Goal: Task Accomplishment & Management: Manage account settings

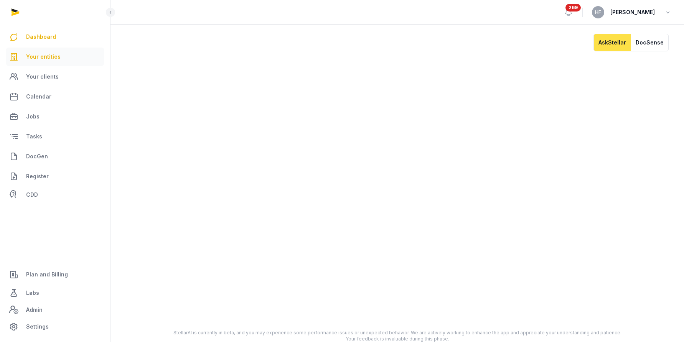
click at [52, 58] on span "Your entities" at bounding box center [43, 56] width 35 height 9
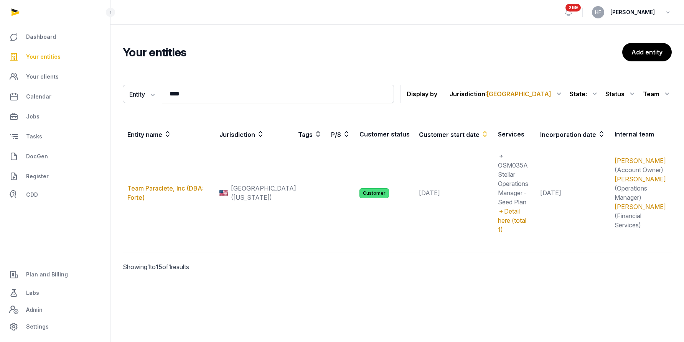
click at [43, 86] on ul "Dashboard Your entities Your clients Calendar Jobs Tasks DocGen Register CDD" at bounding box center [55, 115] width 98 height 175
click at [43, 96] on span "Calendar" at bounding box center [38, 96] width 25 height 9
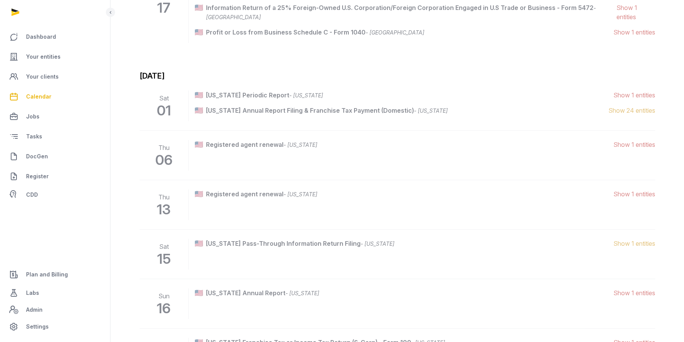
scroll to position [1723, 0]
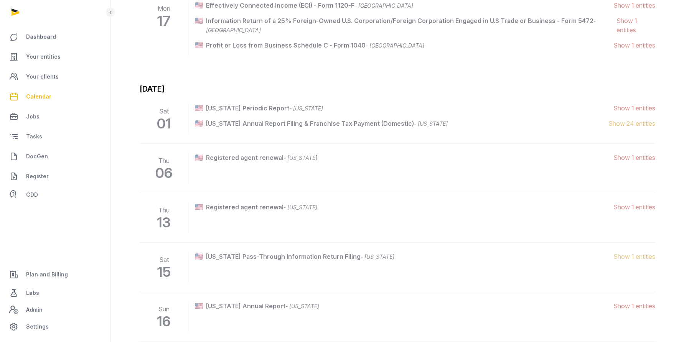
click at [622, 104] on span "Show 1 entities" at bounding box center [635, 108] width 42 height 9
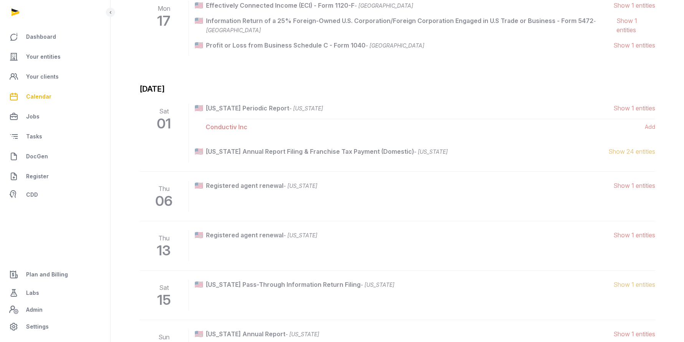
click at [622, 104] on span "Show 1 entities" at bounding box center [635, 108] width 42 height 9
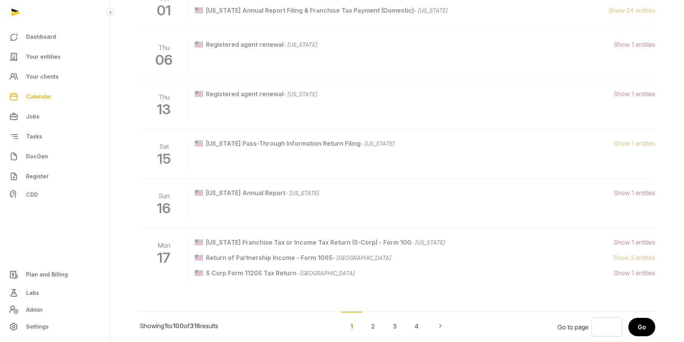
scroll to position [1849, 0]
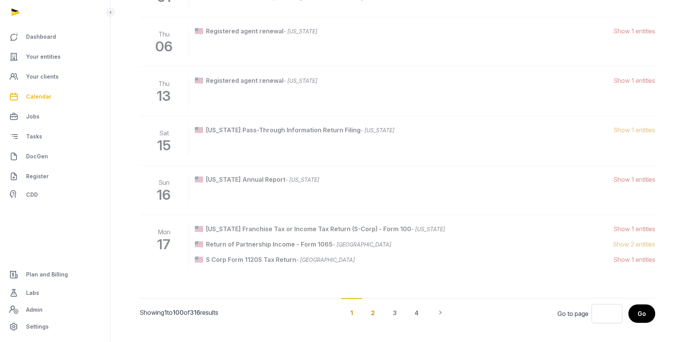
click at [373, 303] on div "2" at bounding box center [373, 313] width 22 height 28
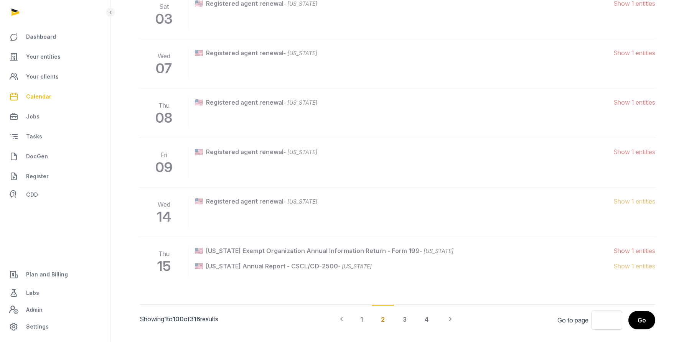
scroll to position [1172, 0]
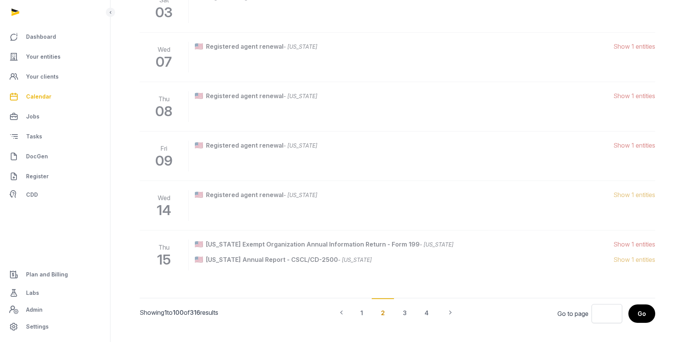
click at [405, 306] on div "3" at bounding box center [405, 313] width 22 height 28
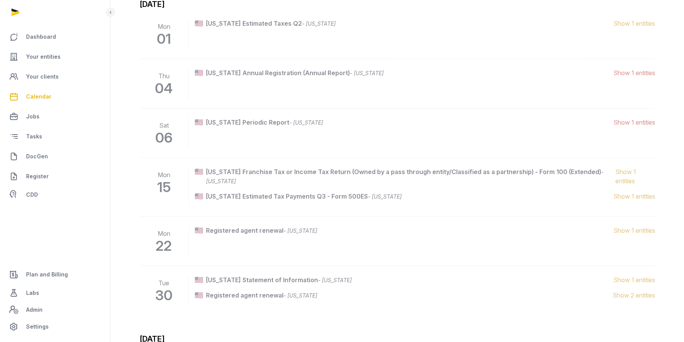
scroll to position [1207, 0]
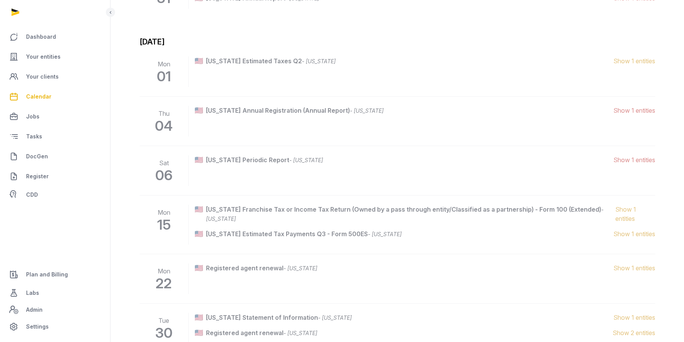
click at [639, 113] on span "Show 1 entities" at bounding box center [635, 110] width 42 height 9
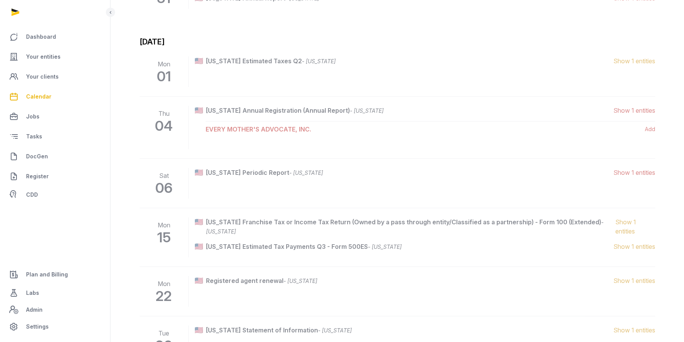
click at [639, 113] on span "Show 1 entities" at bounding box center [635, 110] width 42 height 9
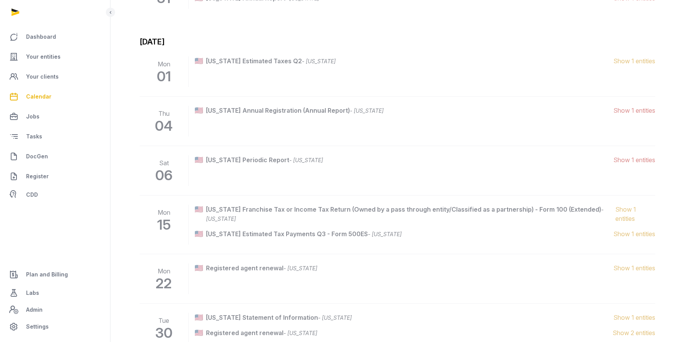
click at [628, 165] on div "[US_STATE] Periodic Report - [US_STATE] (1 entities) Show 1 entities" at bounding box center [425, 170] width 461 height 31
click at [628, 161] on span "Show 1 entities" at bounding box center [635, 159] width 42 height 9
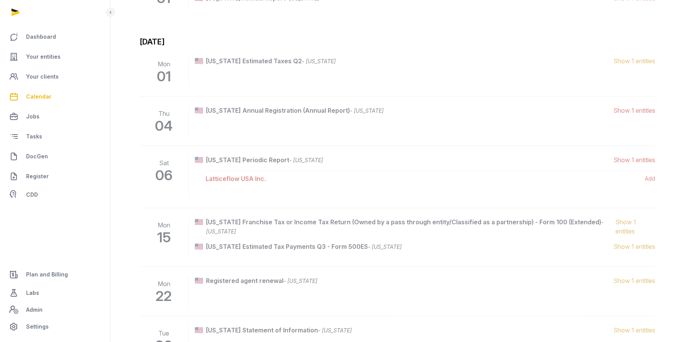
click at [628, 161] on span "Show 1 entities" at bounding box center [635, 159] width 42 height 9
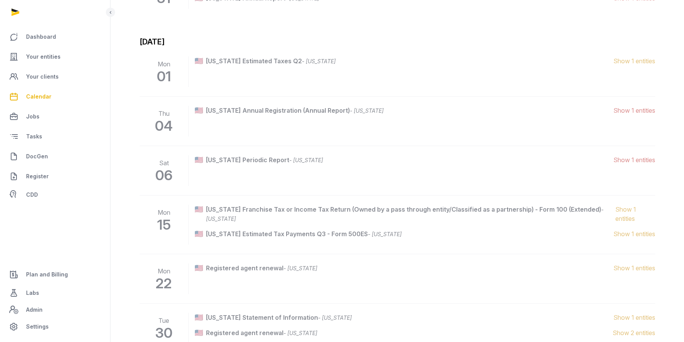
click at [628, 161] on span "Show 1 entities" at bounding box center [635, 159] width 42 height 9
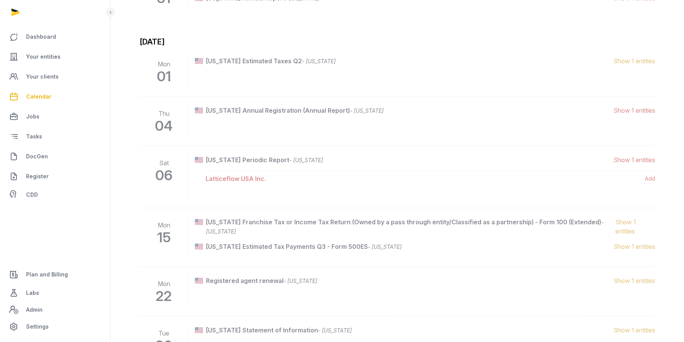
click at [628, 161] on span "Show 1 entities" at bounding box center [635, 159] width 42 height 9
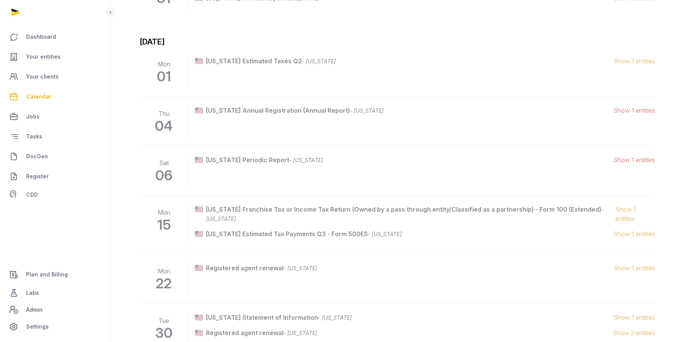
click at [628, 161] on span "Show 1 entities" at bounding box center [635, 159] width 42 height 9
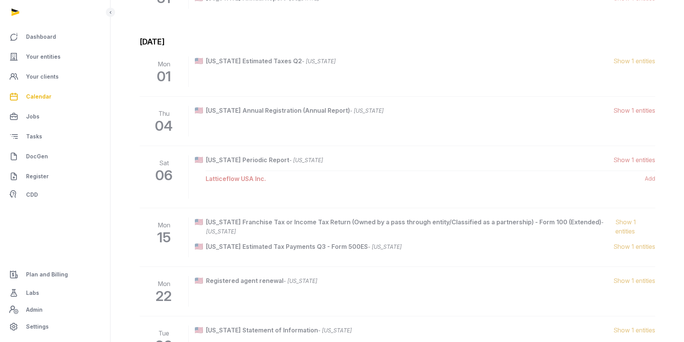
click at [628, 161] on span "Show 1 entities" at bounding box center [635, 159] width 42 height 9
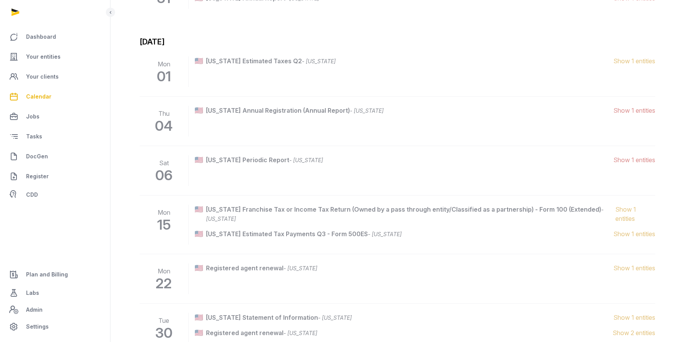
click at [634, 159] on span "Show 1 entities" at bounding box center [635, 159] width 42 height 9
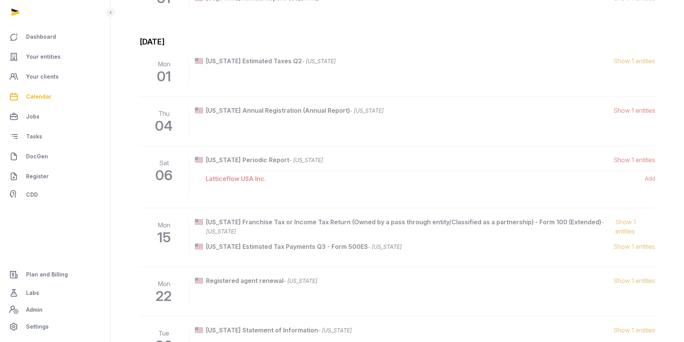
click at [634, 159] on span "Show 1 entities" at bounding box center [635, 159] width 42 height 9
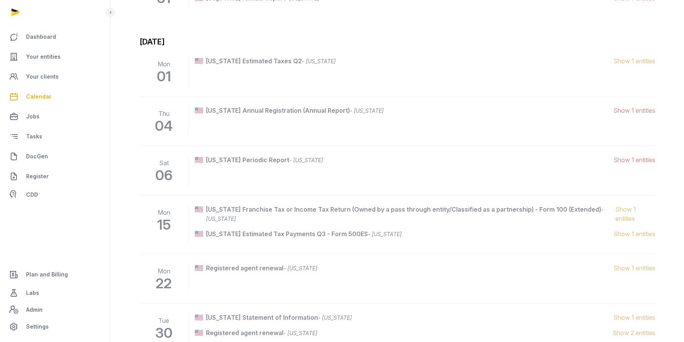
click at [634, 162] on span "Show 1 entities" at bounding box center [635, 159] width 42 height 9
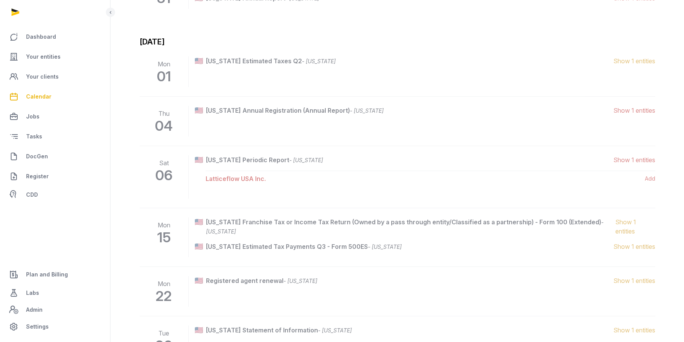
click at [248, 177] on link "Latticeflow USA Inc." at bounding box center [236, 179] width 60 height 8
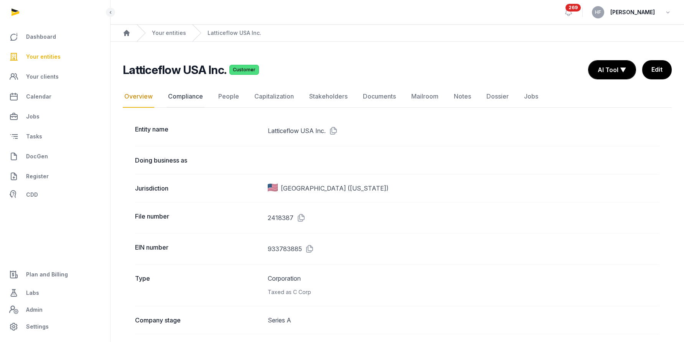
click at [180, 91] on link "Compliance" at bounding box center [186, 97] width 38 height 22
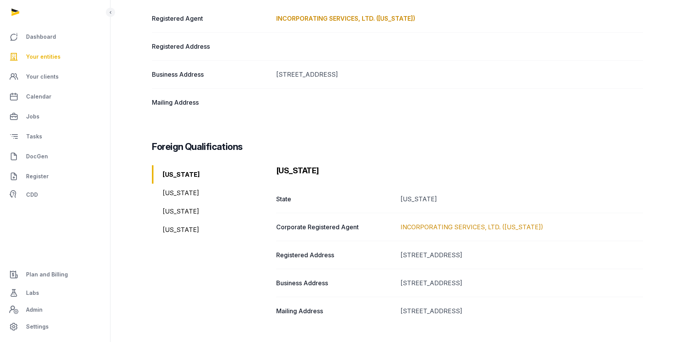
scroll to position [145, 0]
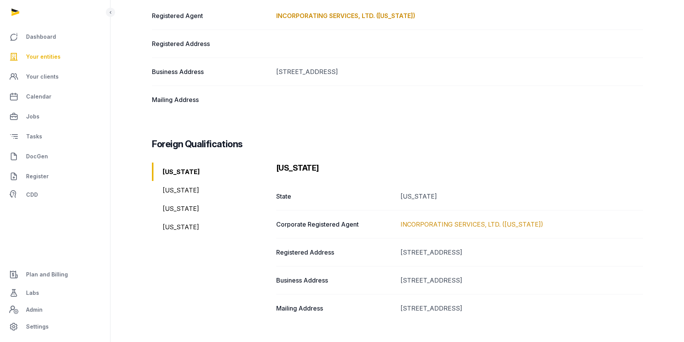
click at [167, 230] on div "[US_STATE]" at bounding box center [211, 227] width 118 height 18
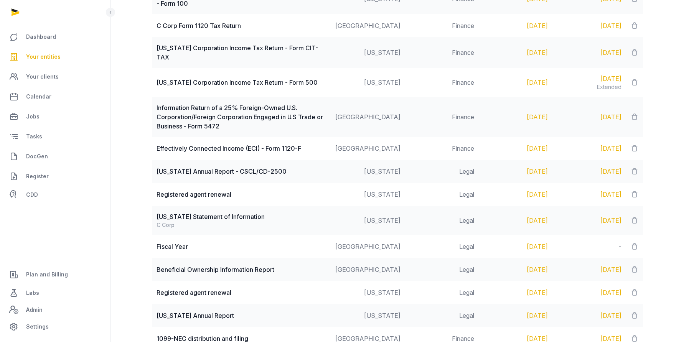
scroll to position [706, 0]
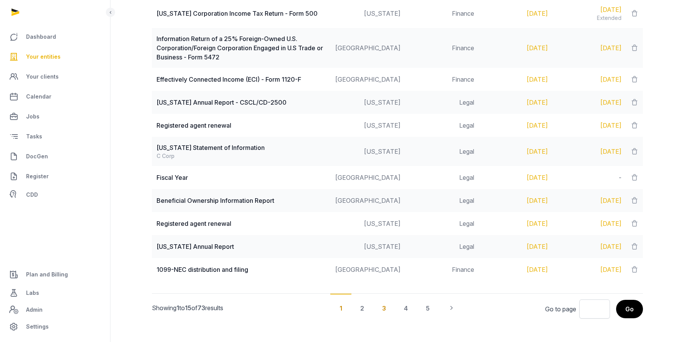
click at [387, 299] on div "3" at bounding box center [384, 308] width 22 height 28
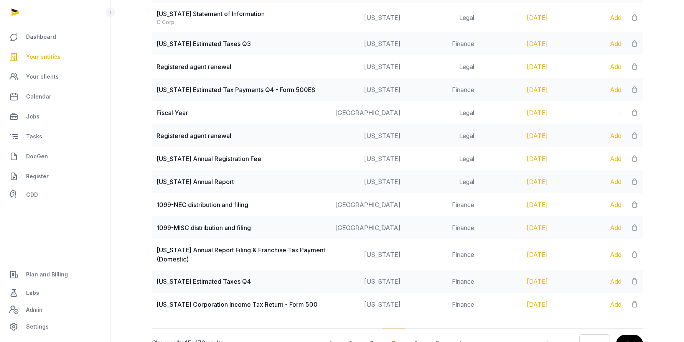
scroll to position [683, 0]
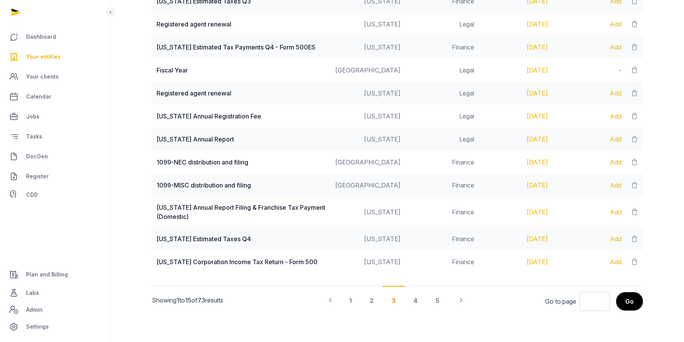
click at [370, 299] on div "2" at bounding box center [372, 300] width 22 height 28
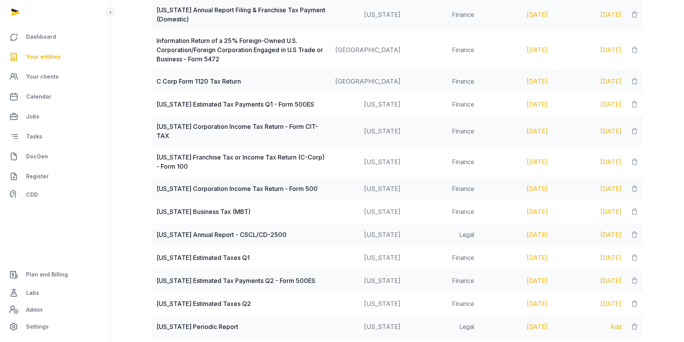
scroll to position [702, 0]
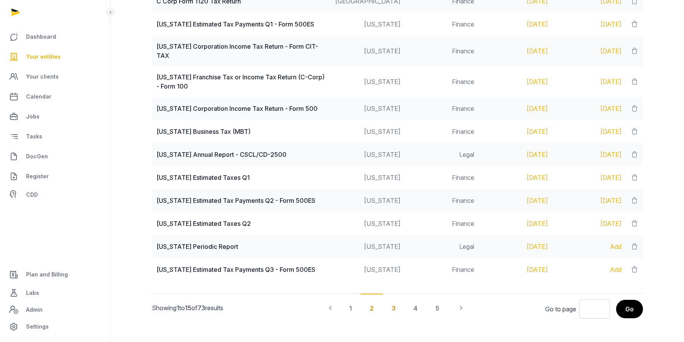
click at [392, 303] on div "3" at bounding box center [394, 308] width 22 height 28
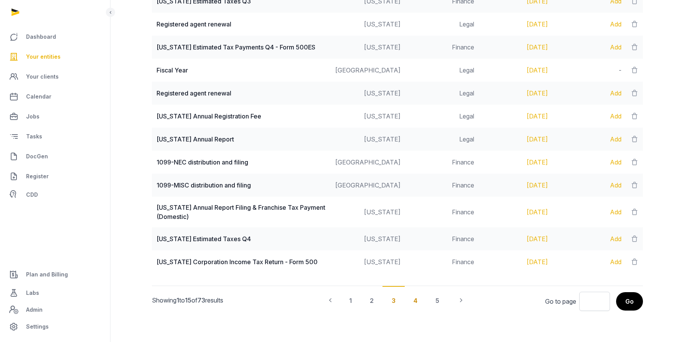
click at [416, 302] on div "4" at bounding box center [416, 300] width 22 height 28
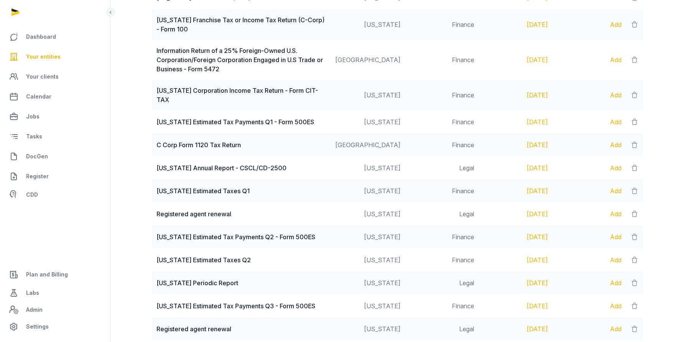
scroll to position [694, 0]
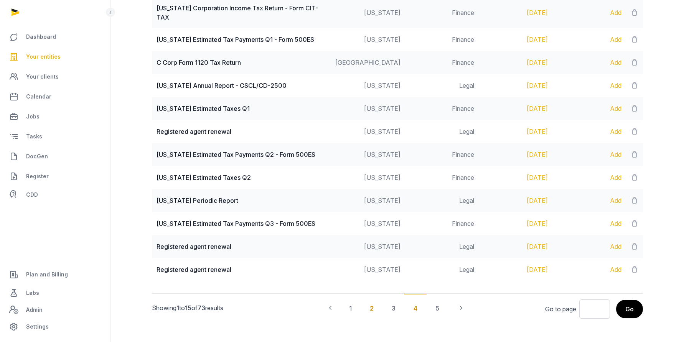
click at [374, 299] on div "2" at bounding box center [372, 308] width 22 height 28
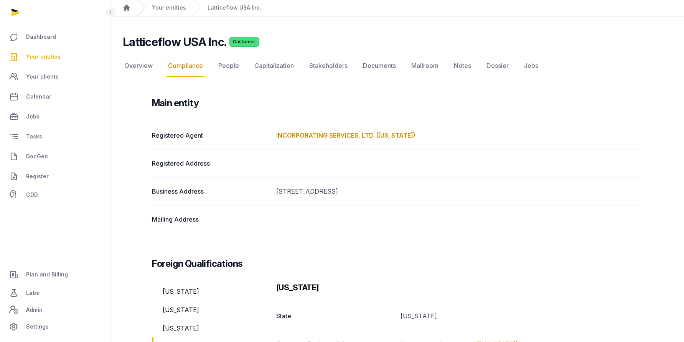
scroll to position [0, 0]
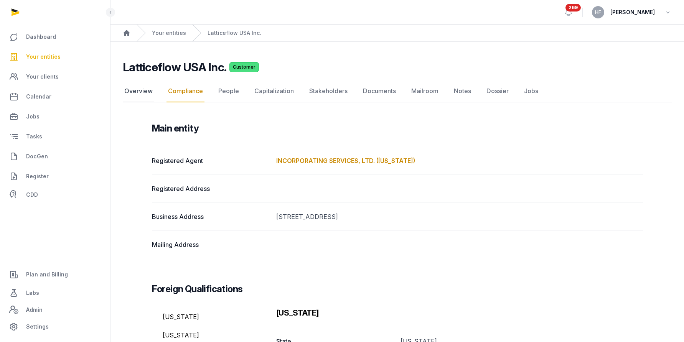
click at [138, 94] on link "Overview" at bounding box center [138, 91] width 31 height 22
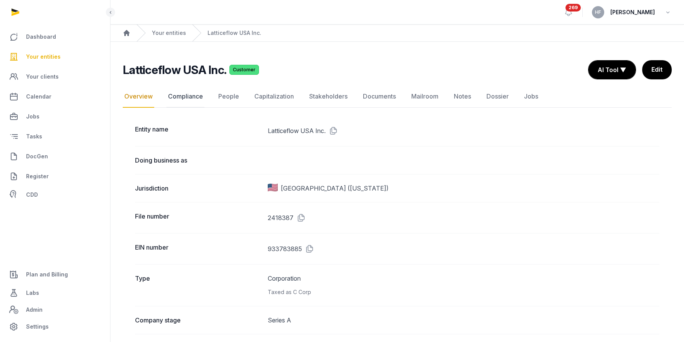
click at [188, 99] on link "Compliance" at bounding box center [186, 97] width 38 height 22
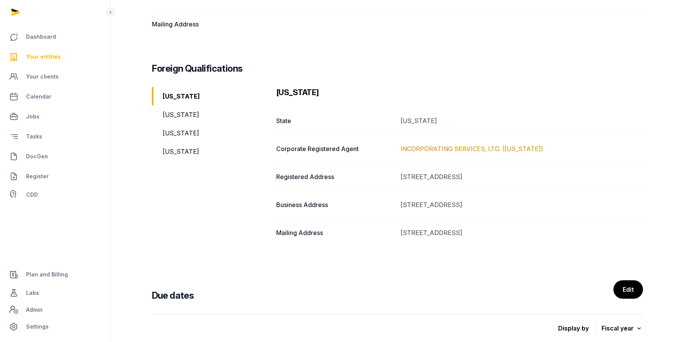
scroll to position [229, 0]
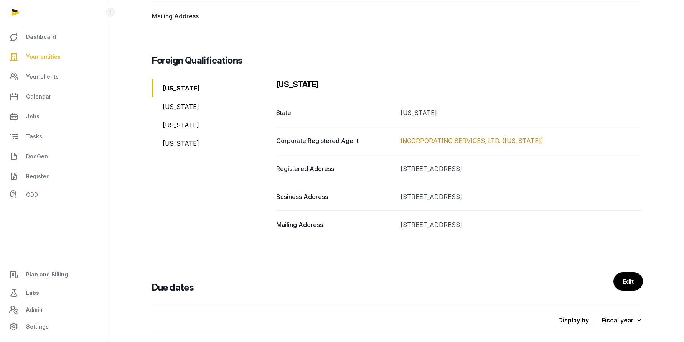
click at [175, 143] on div "[US_STATE]" at bounding box center [211, 143] width 118 height 18
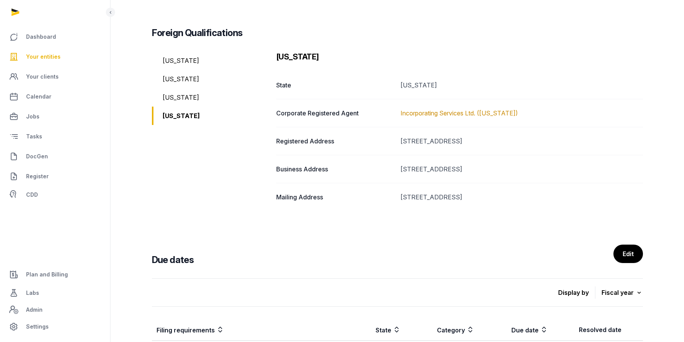
scroll to position [40, 0]
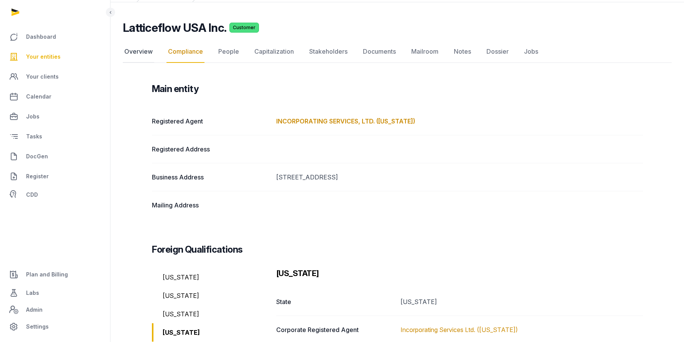
click at [137, 51] on link "Overview" at bounding box center [138, 52] width 31 height 22
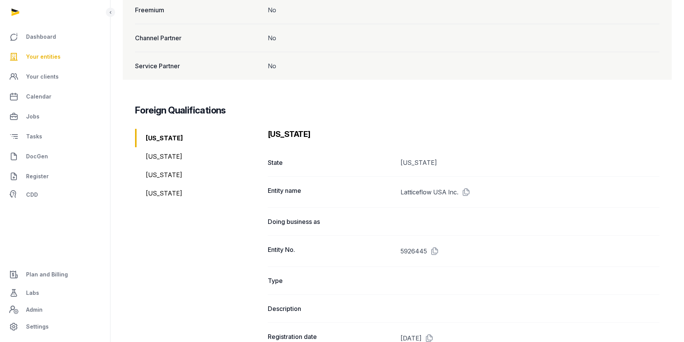
scroll to position [848, 0]
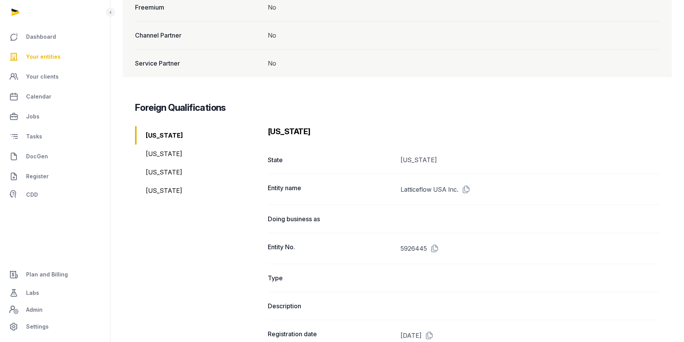
click at [154, 182] on div "[US_STATE]" at bounding box center [198, 191] width 127 height 18
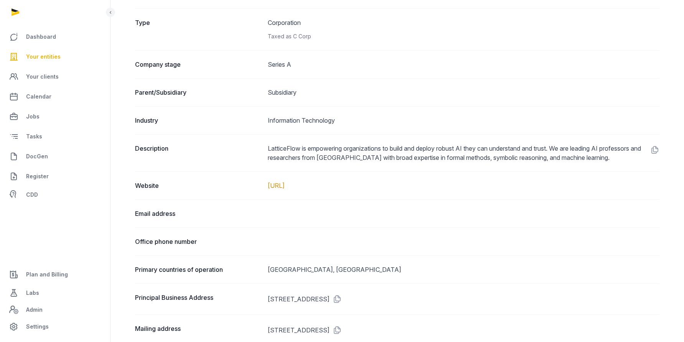
scroll to position [0, 0]
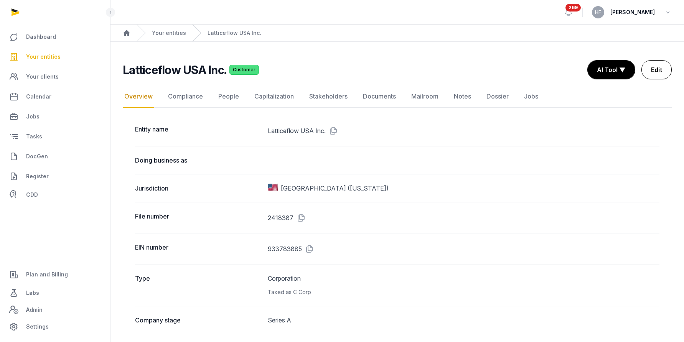
click at [656, 72] on link "Edit" at bounding box center [657, 69] width 30 height 19
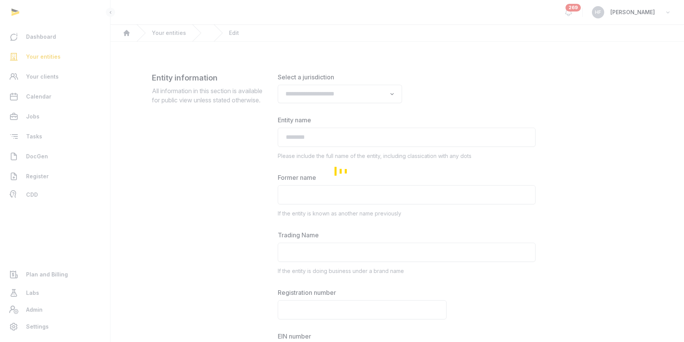
type input "**********"
type input "*********"
type textarea "**********"
type input "**********"
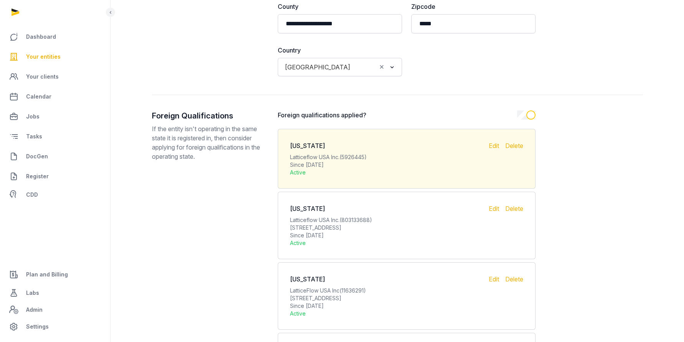
scroll to position [1907, 0]
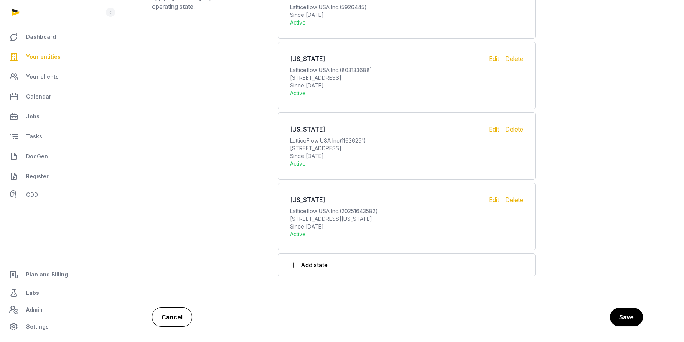
click at [177, 315] on link "Cancel" at bounding box center [172, 317] width 40 height 19
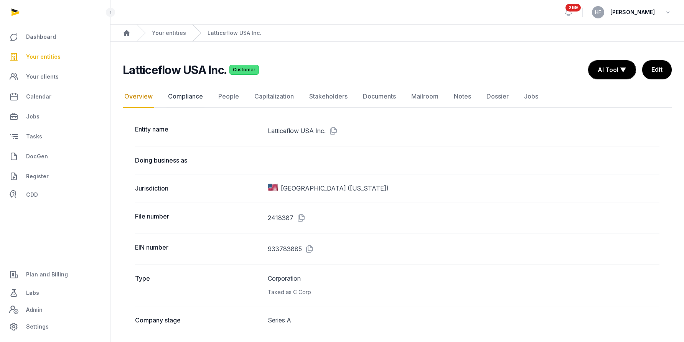
click at [192, 98] on link "Compliance" at bounding box center [186, 97] width 38 height 22
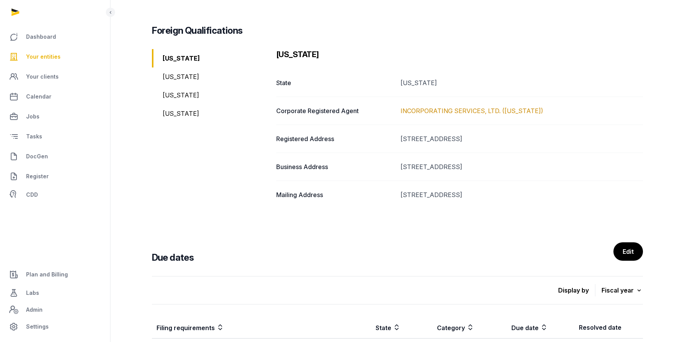
scroll to position [260, 0]
click at [178, 111] on div "[US_STATE]" at bounding box center [211, 112] width 118 height 18
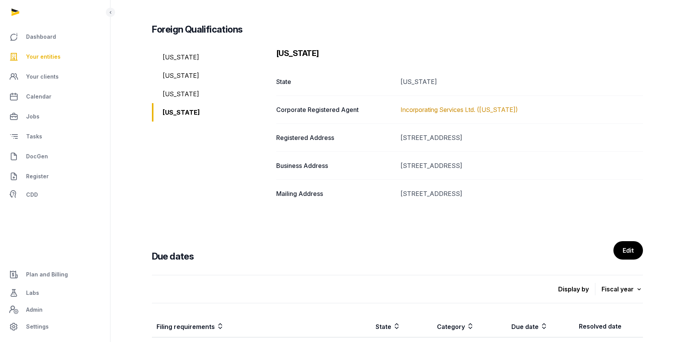
click at [634, 250] on link "Edit" at bounding box center [629, 250] width 30 height 18
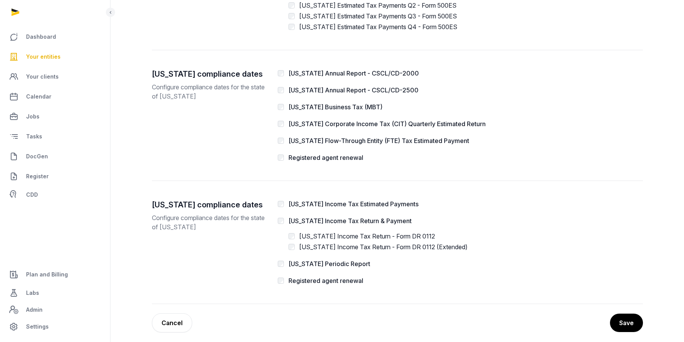
scroll to position [964, 0]
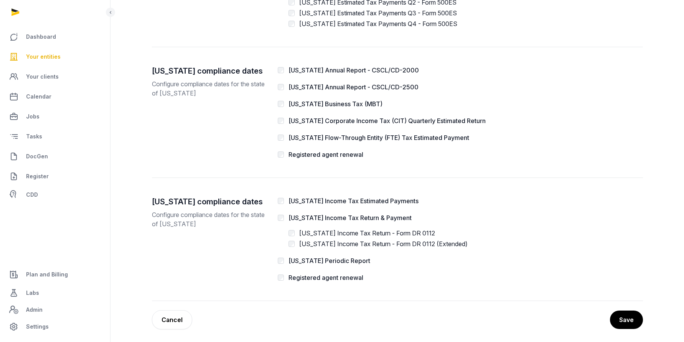
click at [308, 263] on label "[US_STATE] Periodic Report" at bounding box center [330, 261] width 82 height 8
click at [623, 316] on button "Save" at bounding box center [627, 320] width 34 height 19
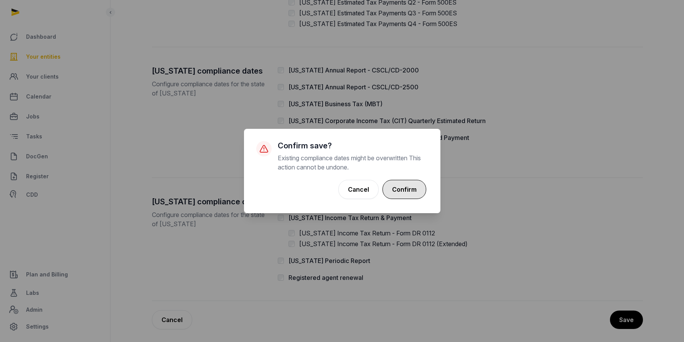
click at [415, 191] on button "Confirm" at bounding box center [405, 189] width 44 height 19
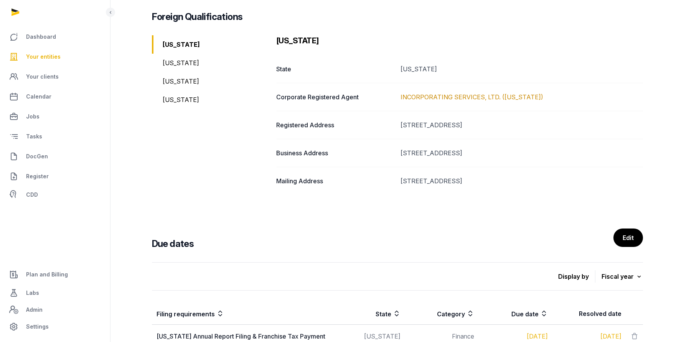
scroll to position [302, 0]
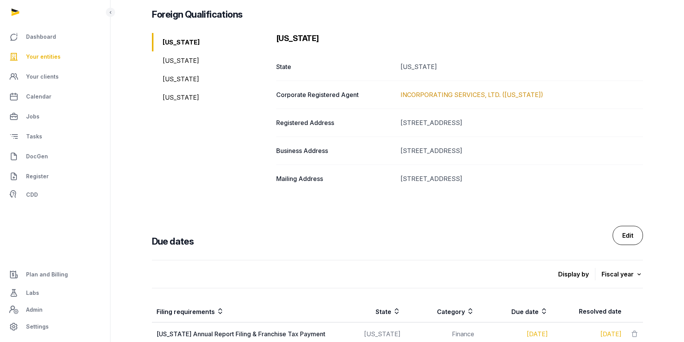
click at [630, 239] on link "Edit" at bounding box center [628, 235] width 30 height 19
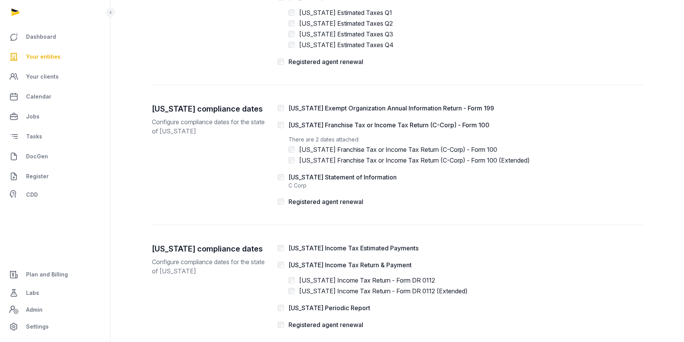
scroll to position [967, 0]
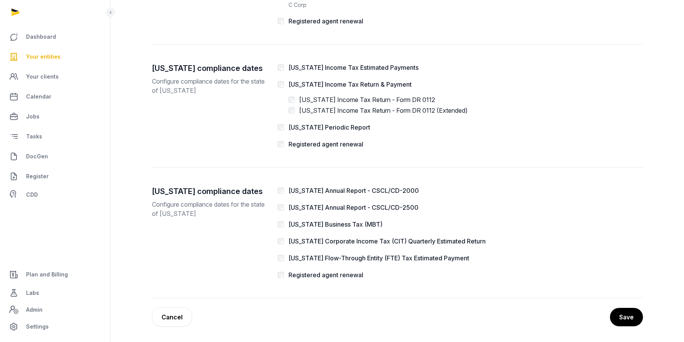
click at [386, 187] on label "[US_STATE] Annual Report - CSCL/CD-2000" at bounding box center [354, 191] width 131 height 8
click at [377, 205] on label "[US_STATE] Annual Report - CSCL/CD-2500" at bounding box center [354, 208] width 130 height 8
click at [395, 195] on div "[US_STATE] Annual Report - CSCL/CD-2000" at bounding box center [354, 190] width 131 height 9
click at [627, 318] on button "Save" at bounding box center [627, 317] width 34 height 19
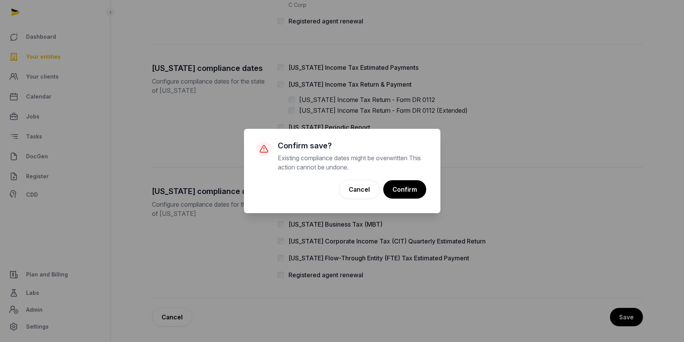
click at [411, 193] on button "Confirm" at bounding box center [404, 189] width 43 height 18
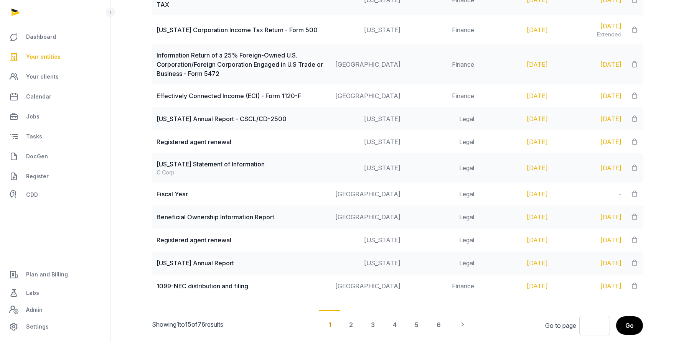
scroll to position [734, 0]
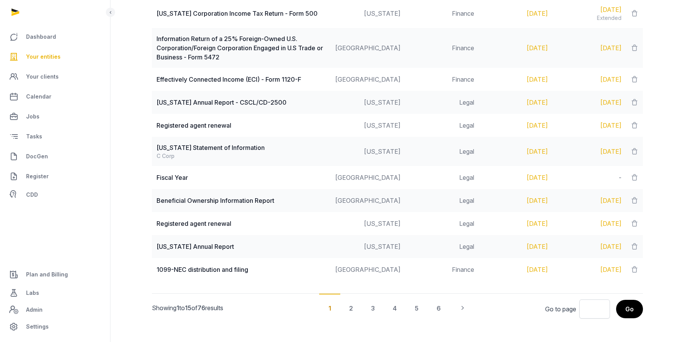
click at [397, 302] on div "4" at bounding box center [395, 308] width 22 height 28
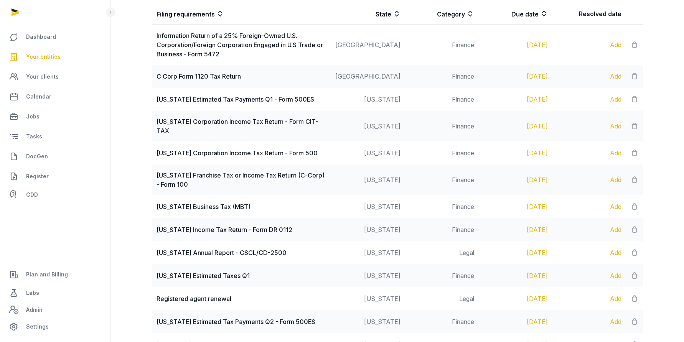
scroll to position [722, 0]
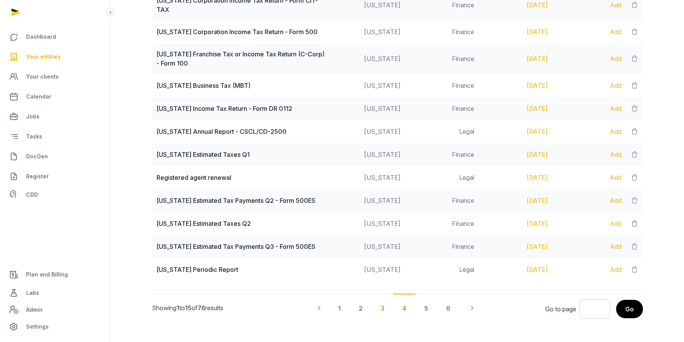
click at [378, 297] on div "3" at bounding box center [383, 308] width 22 height 28
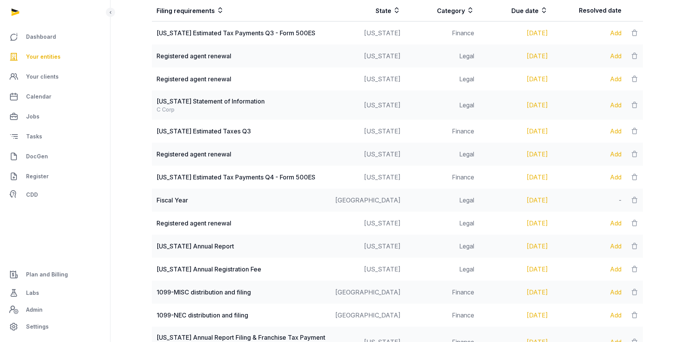
scroll to position [711, 0]
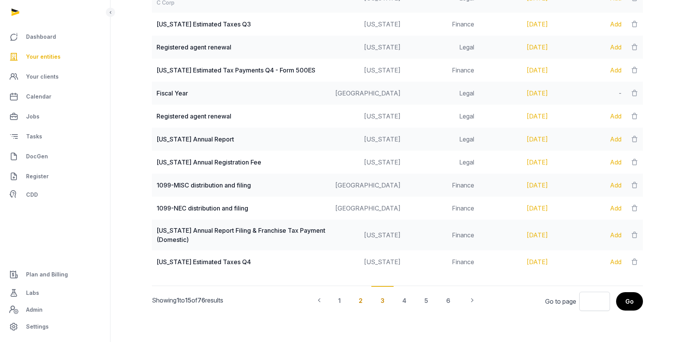
click at [361, 301] on div "2" at bounding box center [361, 300] width 22 height 28
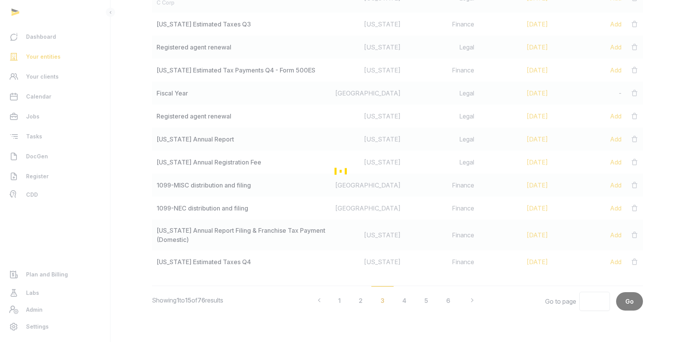
scroll to position [719, 0]
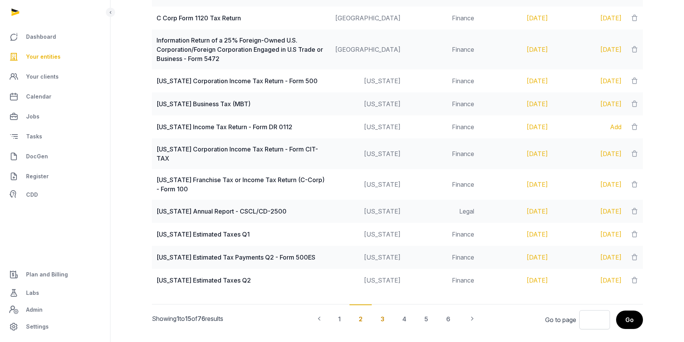
click at [385, 311] on div "3" at bounding box center [383, 319] width 22 height 28
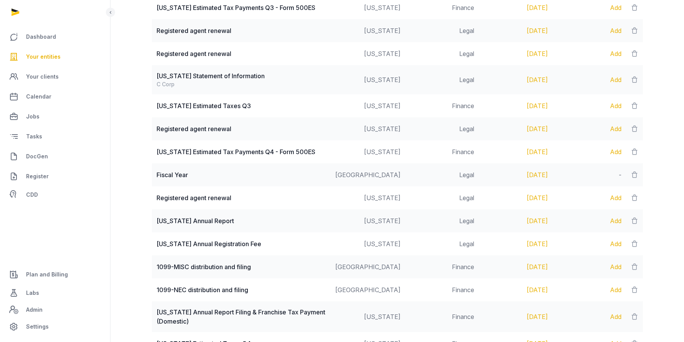
scroll to position [711, 0]
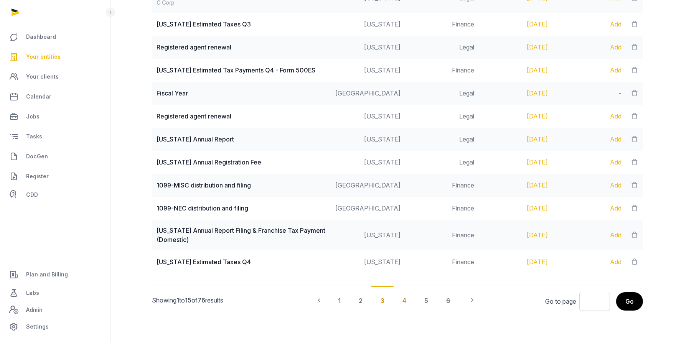
click at [407, 300] on div "4" at bounding box center [404, 300] width 22 height 28
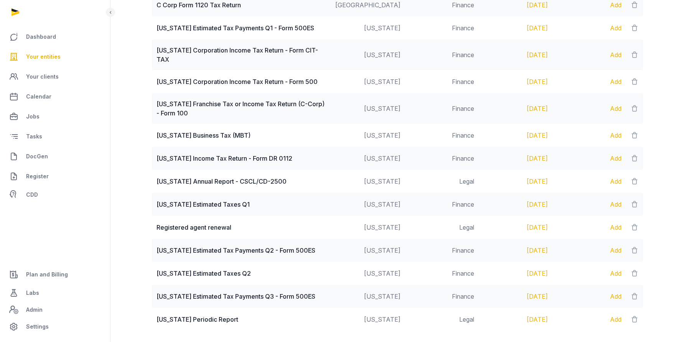
scroll to position [722, 0]
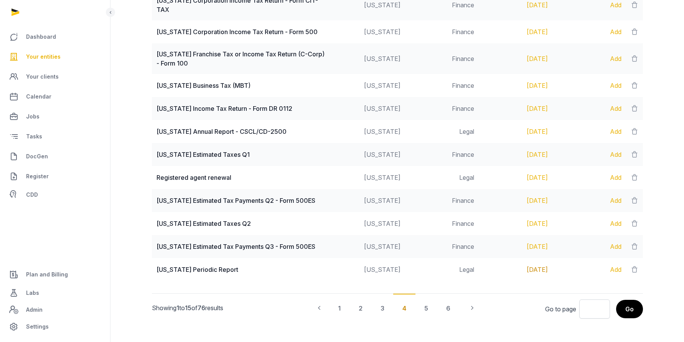
click at [542, 265] on div "[DATE]" at bounding box center [516, 269] width 64 height 9
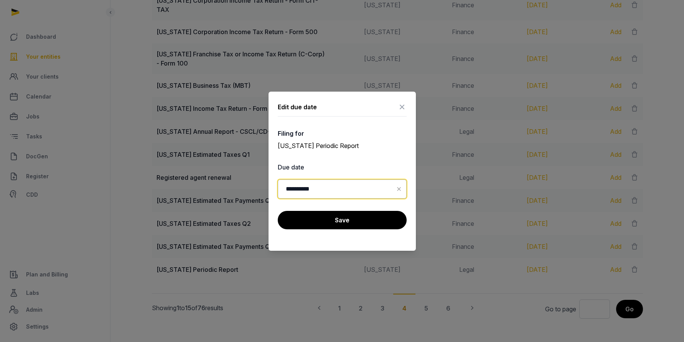
click at [346, 188] on input "**********" at bounding box center [342, 189] width 129 height 19
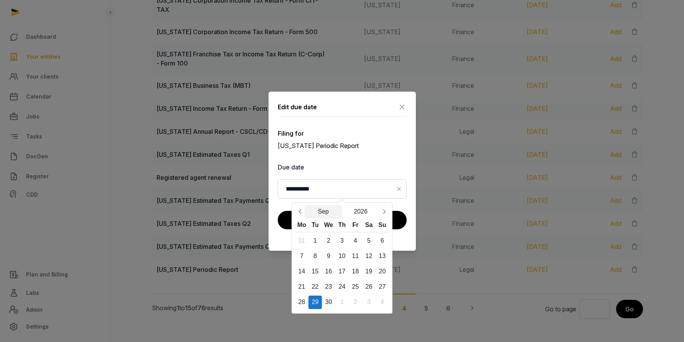
click at [327, 214] on button "Sep" at bounding box center [324, 211] width 38 height 13
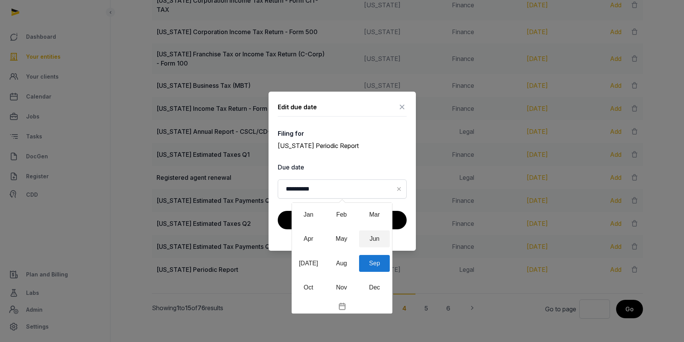
click at [377, 237] on div "Jun" at bounding box center [374, 239] width 31 height 17
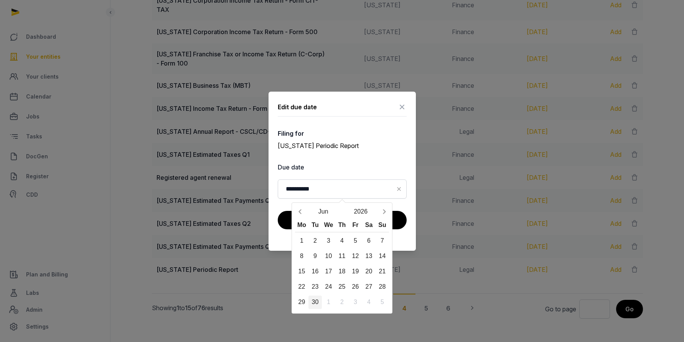
click at [318, 301] on div "30" at bounding box center [315, 302] width 13 height 13
type input "**********"
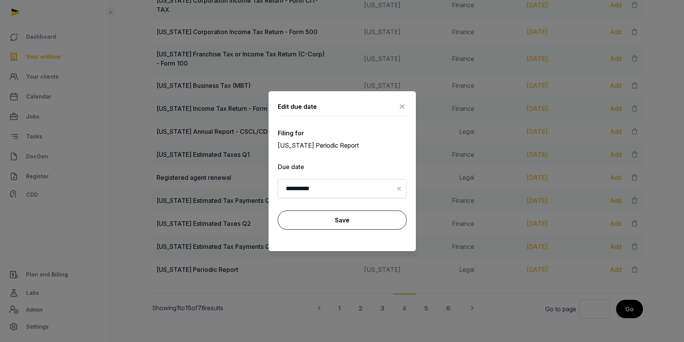
click at [351, 223] on button "Save" at bounding box center [342, 220] width 129 height 19
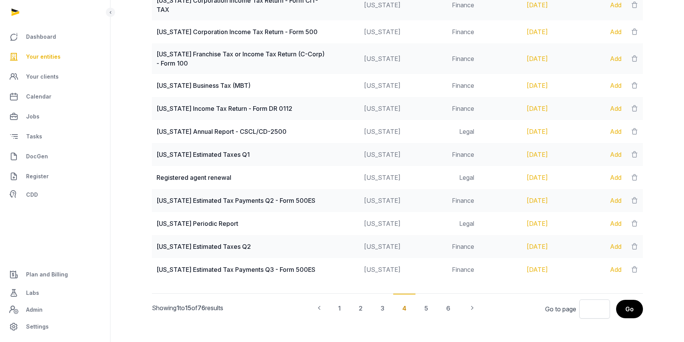
click at [380, 300] on div "3" at bounding box center [383, 308] width 22 height 28
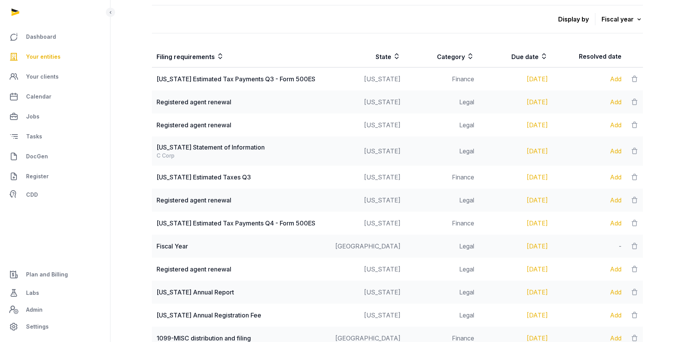
scroll to position [556, 0]
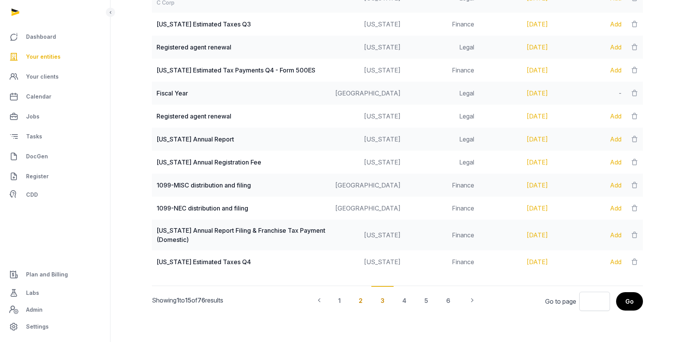
click at [360, 297] on div "2" at bounding box center [361, 300] width 22 height 28
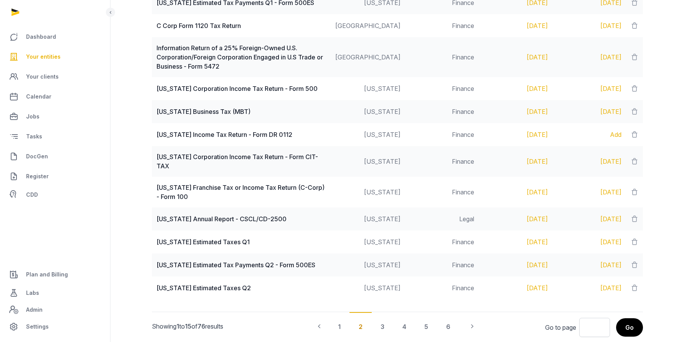
scroll to position [719, 0]
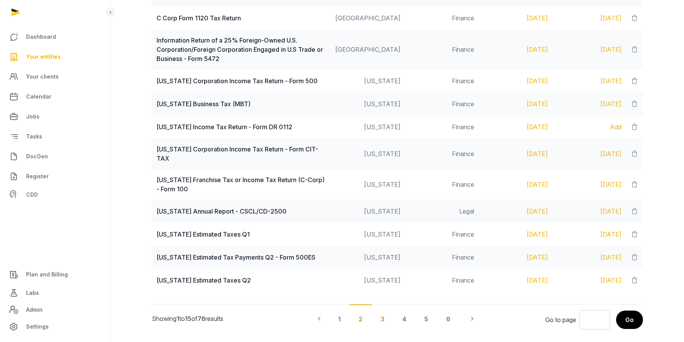
click at [381, 311] on div "3" at bounding box center [383, 319] width 22 height 28
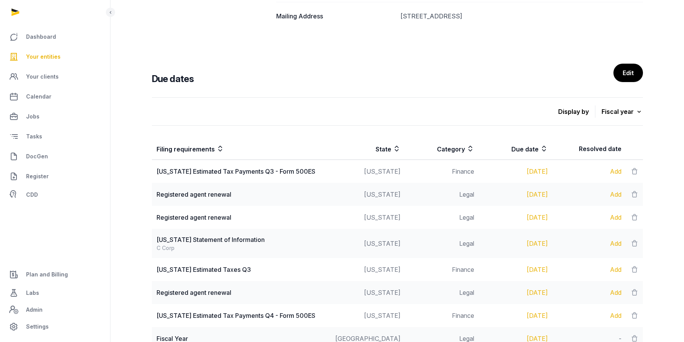
scroll to position [464, 0]
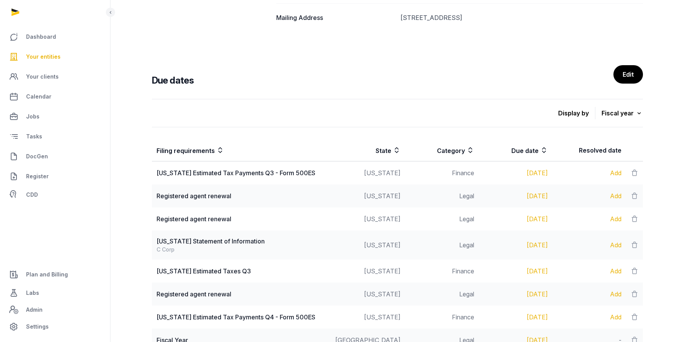
click at [624, 78] on link "Edit" at bounding box center [629, 74] width 30 height 18
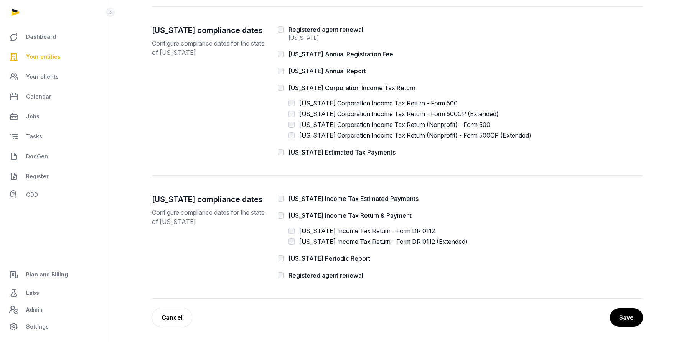
scroll to position [872, 0]
click at [626, 314] on button "Save" at bounding box center [627, 317] width 34 height 19
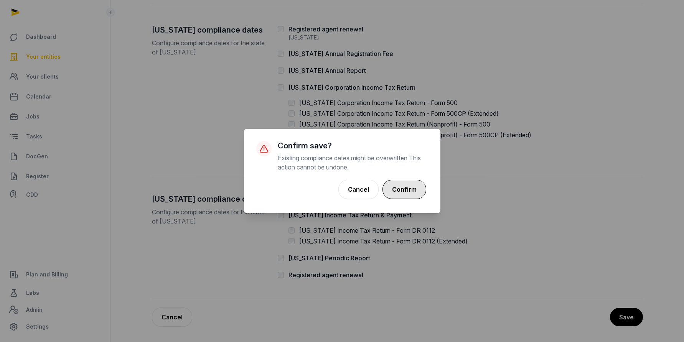
click at [408, 187] on button "Confirm" at bounding box center [405, 189] width 44 height 19
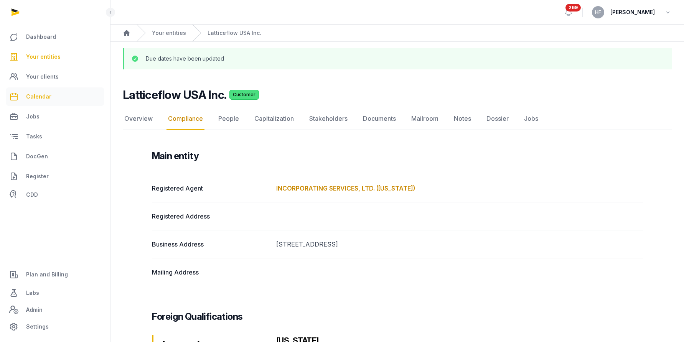
click at [41, 96] on span "Calendar" at bounding box center [38, 96] width 25 height 9
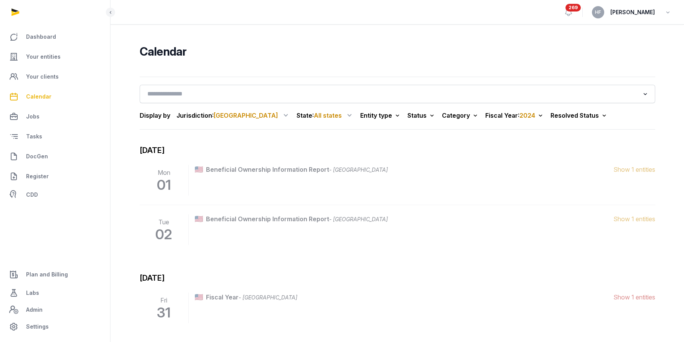
click at [394, 116] on icon at bounding box center [398, 115] width 8 height 11
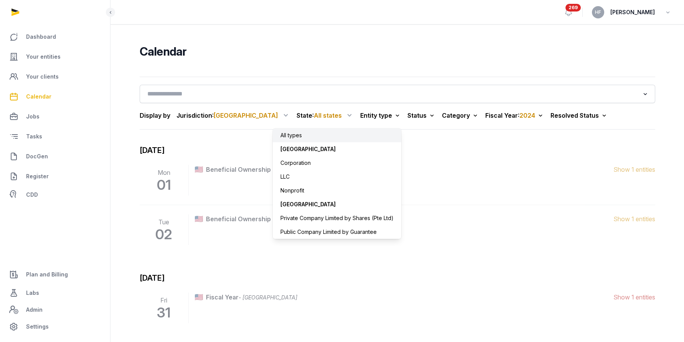
click at [394, 114] on icon at bounding box center [398, 115] width 8 height 11
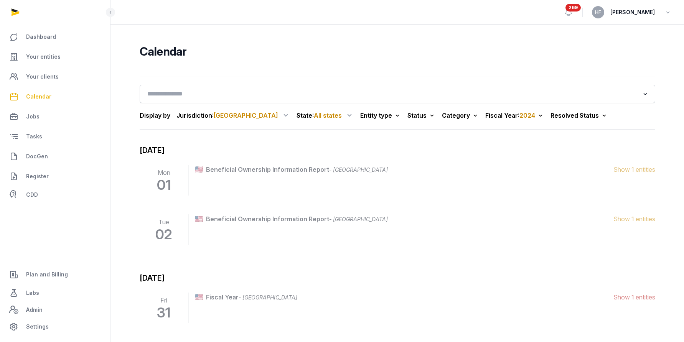
click at [428, 117] on icon at bounding box center [432, 115] width 8 height 11
click at [428, 116] on icon at bounding box center [432, 115] width 8 height 11
click at [601, 115] on icon at bounding box center [605, 115] width 8 height 11
click at [547, 164] on div "Not Resolved" at bounding box center [577, 163] width 61 height 14
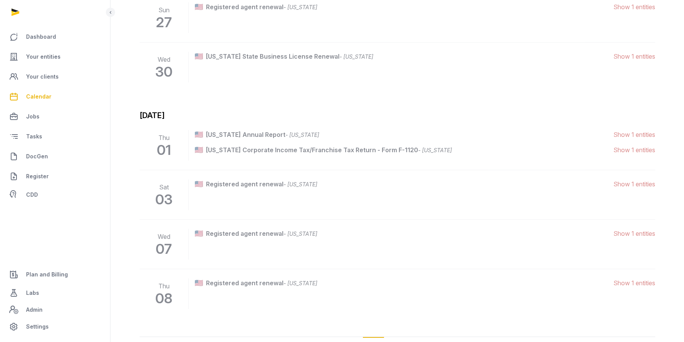
scroll to position [1500, 0]
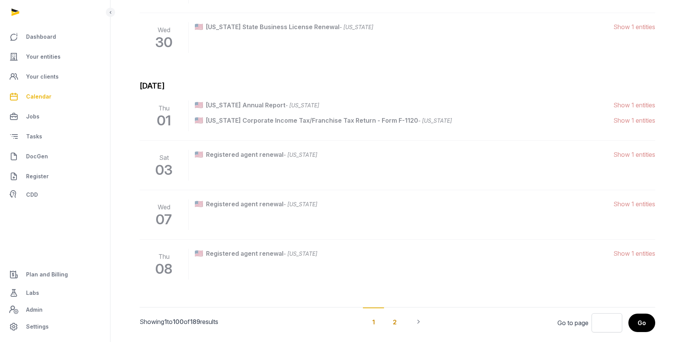
click at [393, 308] on div "2" at bounding box center [395, 322] width 22 height 28
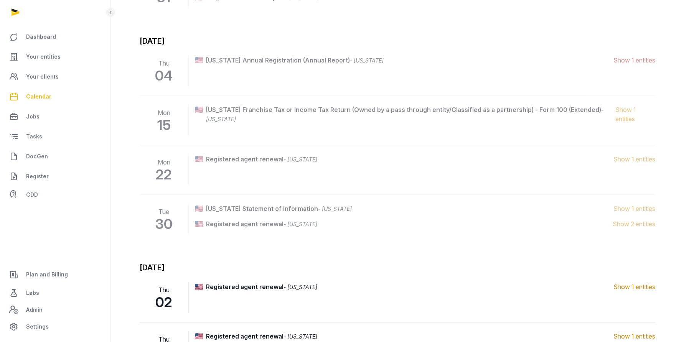
scroll to position [881, 0]
click at [640, 59] on span "Show 1 entities" at bounding box center [635, 59] width 42 height 9
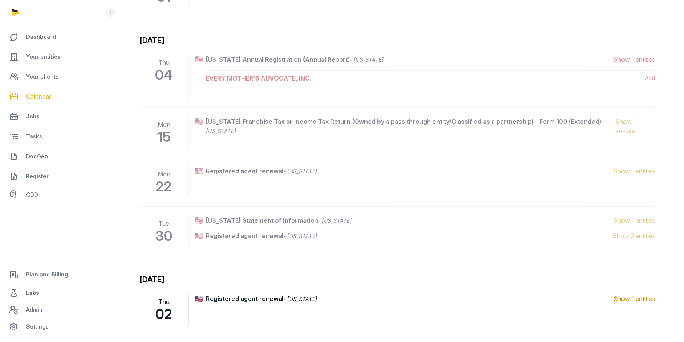
click at [640, 59] on span "Show 1 entities" at bounding box center [635, 59] width 42 height 9
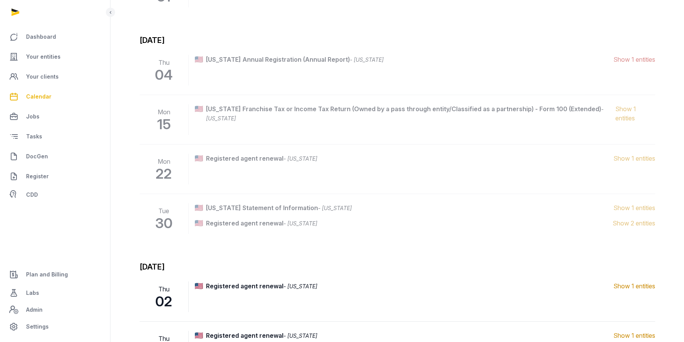
click at [630, 111] on span "Show 1 entities" at bounding box center [636, 113] width 40 height 18
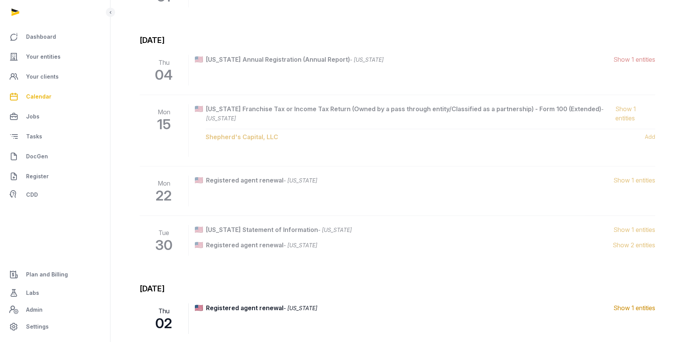
click at [630, 111] on span "Show 1 entities" at bounding box center [636, 113] width 40 height 18
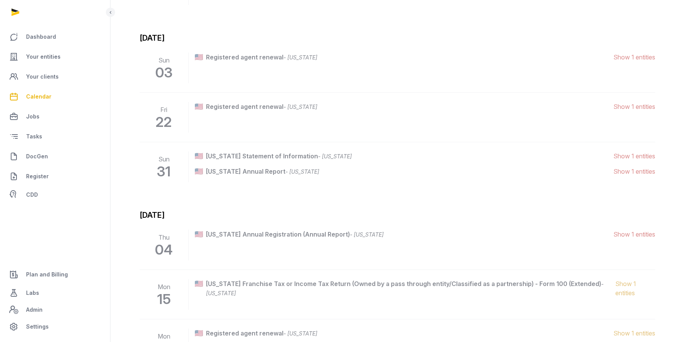
scroll to position [615, 0]
